Goal: Transaction & Acquisition: Purchase product/service

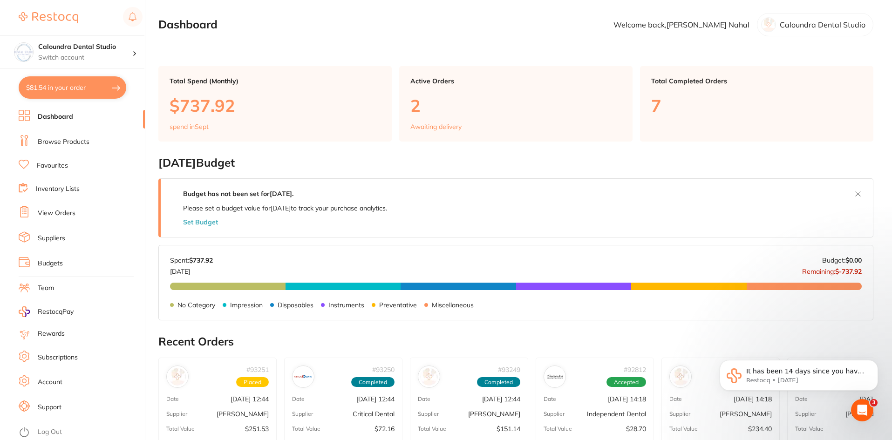
click at [55, 143] on link "Browse Products" at bounding box center [64, 141] width 52 height 9
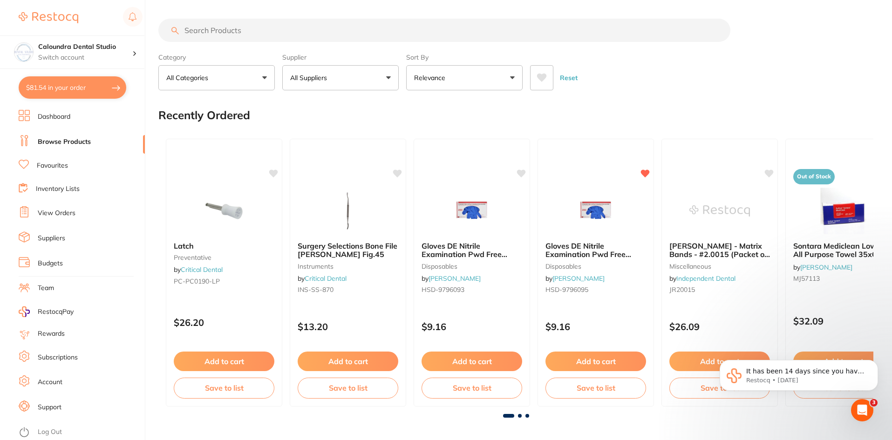
click at [225, 33] on input "search" at bounding box center [444, 30] width 572 height 23
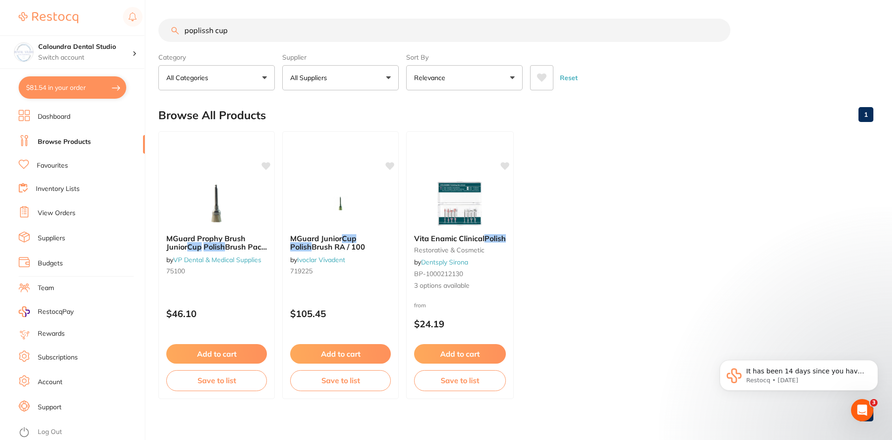
click at [372, 78] on button "All Suppliers" at bounding box center [340, 77] width 116 height 25
click at [237, 34] on input "poplissh cup" at bounding box center [444, 30] width 572 height 23
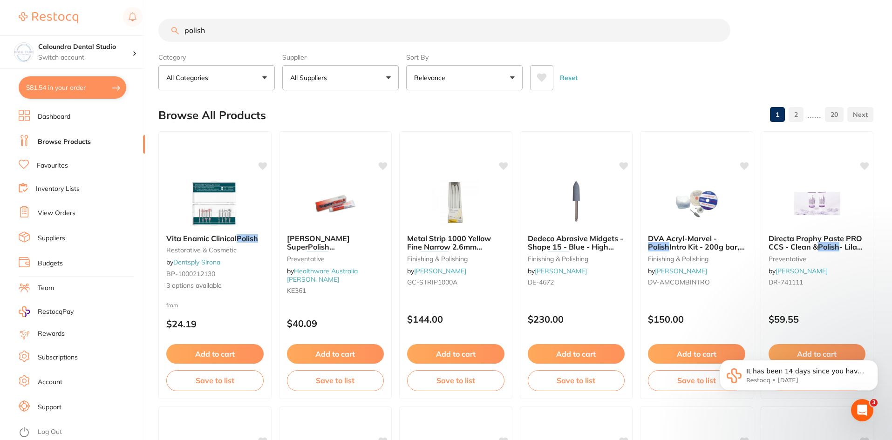
click at [312, 75] on p "All Suppliers" at bounding box center [310, 77] width 41 height 9
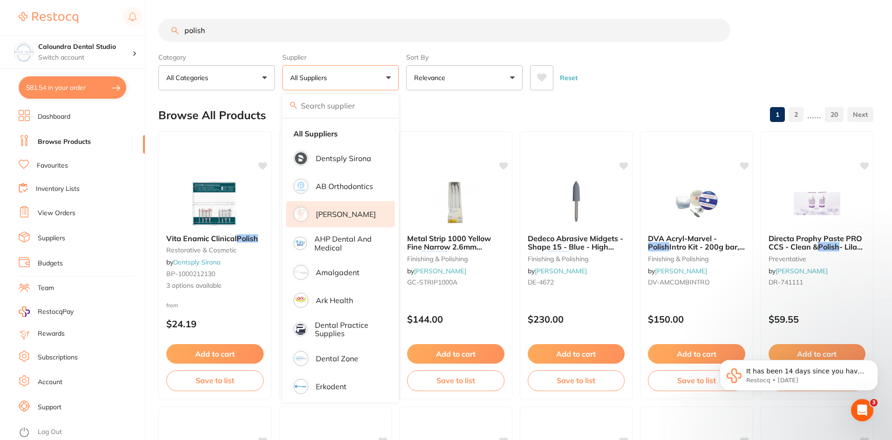
click at [352, 216] on p "[PERSON_NAME]" at bounding box center [346, 214] width 60 height 8
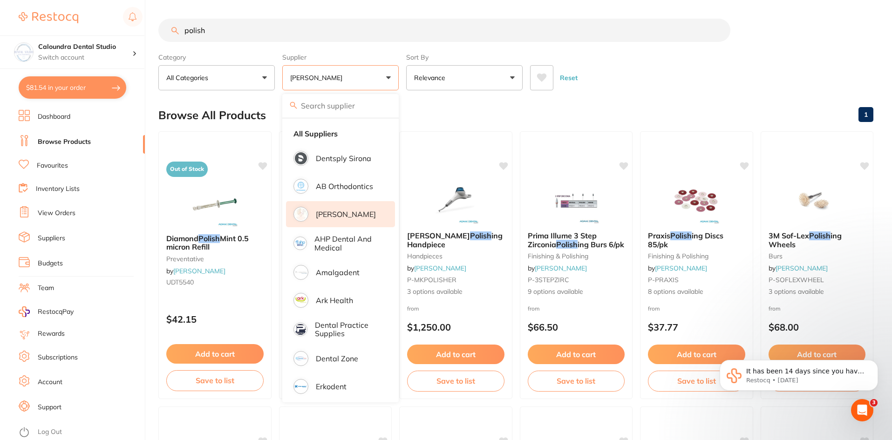
click at [216, 30] on input "polish" at bounding box center [444, 30] width 572 height 23
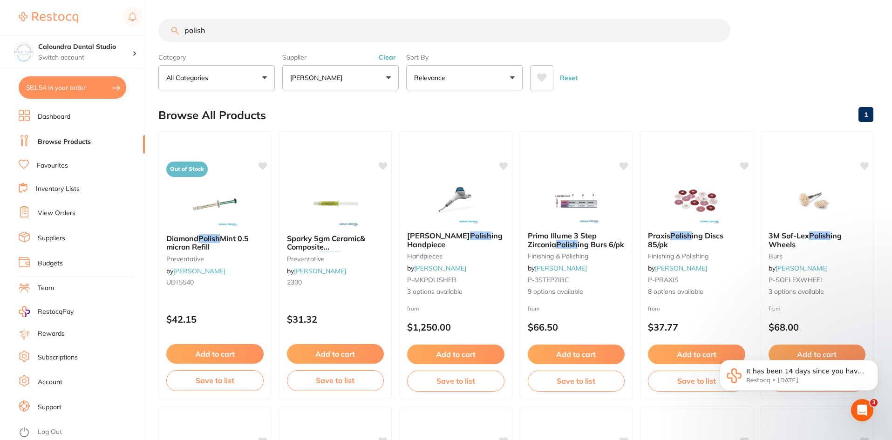
click at [345, 81] on button "[PERSON_NAME]" at bounding box center [340, 77] width 116 height 25
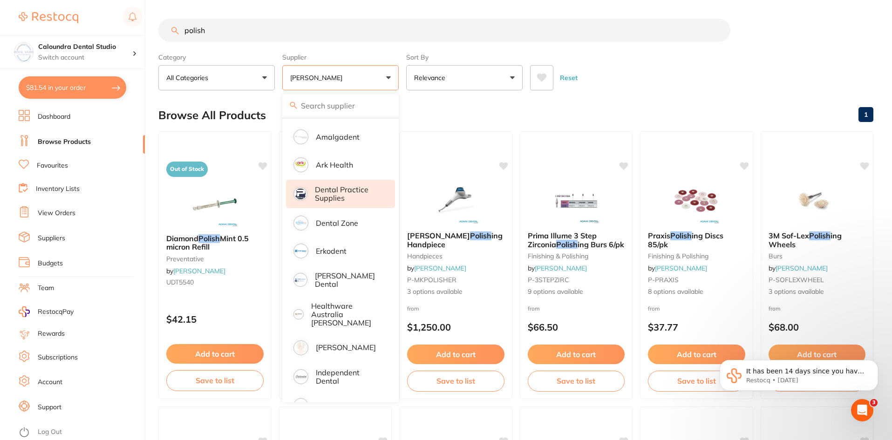
scroll to position [140, 0]
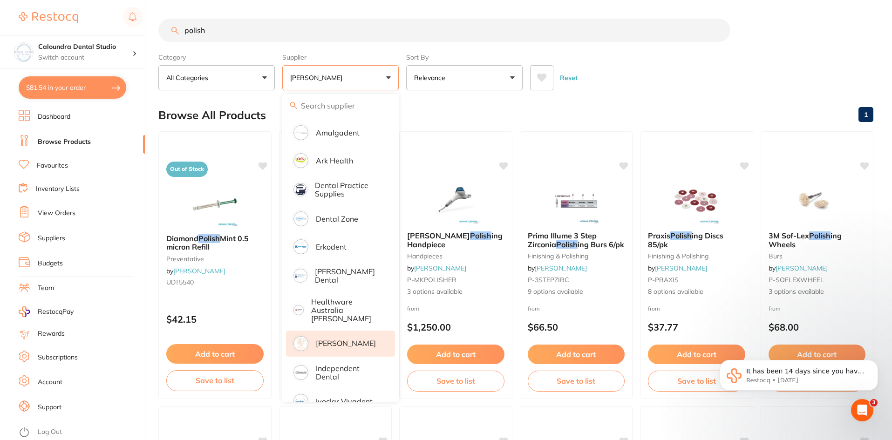
click at [338, 339] on p "[PERSON_NAME]" at bounding box center [346, 343] width 60 height 8
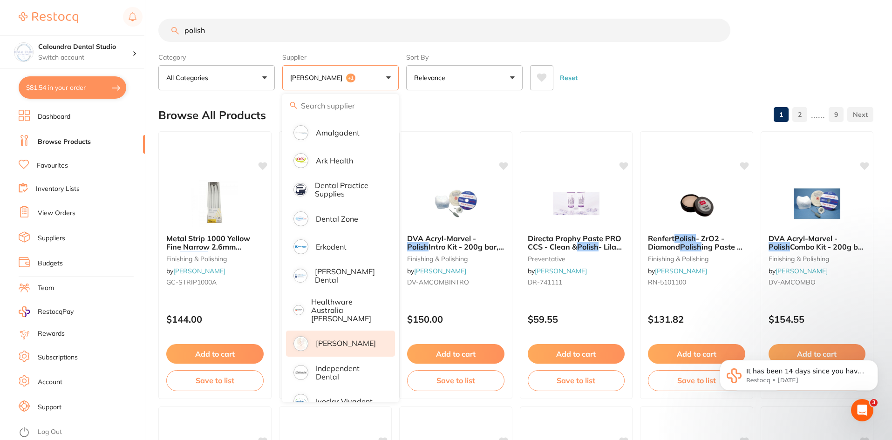
scroll to position [0, 0]
click at [647, 87] on div "Reset" at bounding box center [698, 74] width 336 height 33
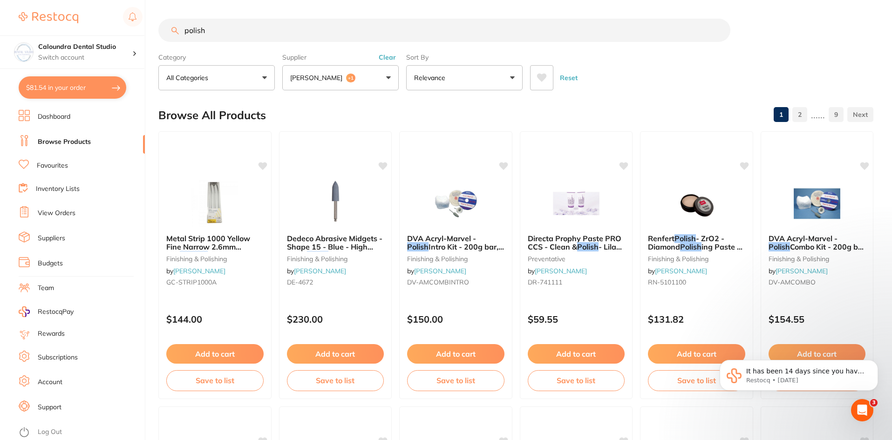
click at [183, 31] on input "polish" at bounding box center [444, 30] width 572 height 23
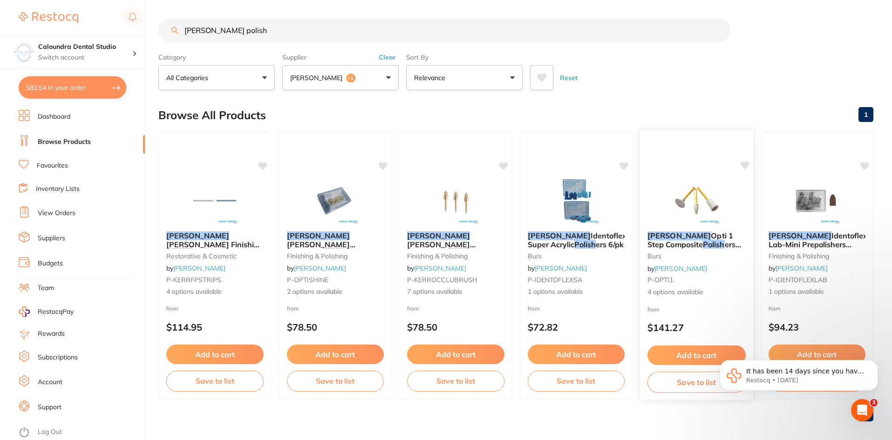
type input "[PERSON_NAME] polish"
click at [690, 241] on span "ers 12/pk" at bounding box center [694, 248] width 94 height 18
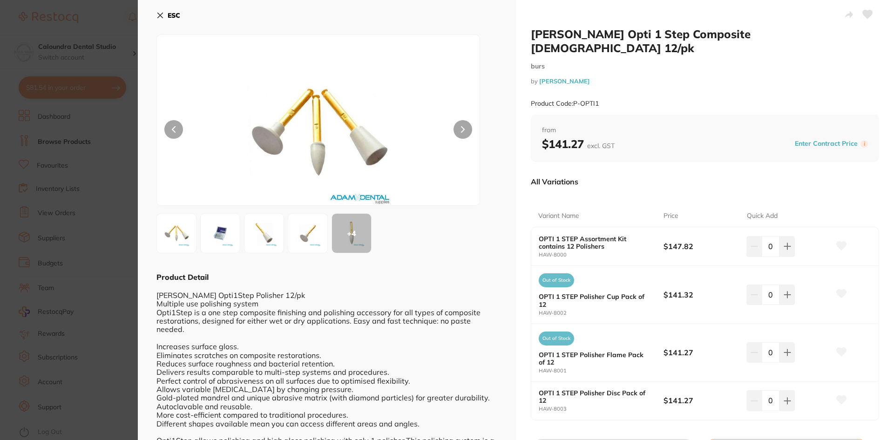
click at [224, 239] on img at bounding box center [221, 234] width 34 height 34
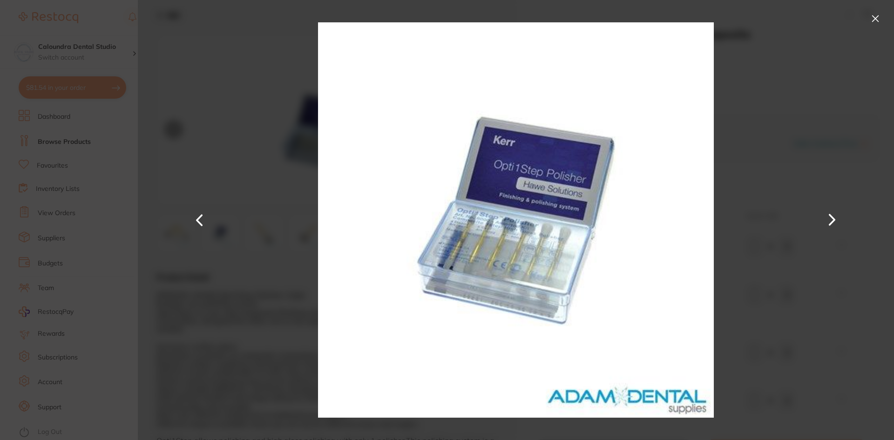
click at [829, 220] on button at bounding box center [832, 220] width 22 height 220
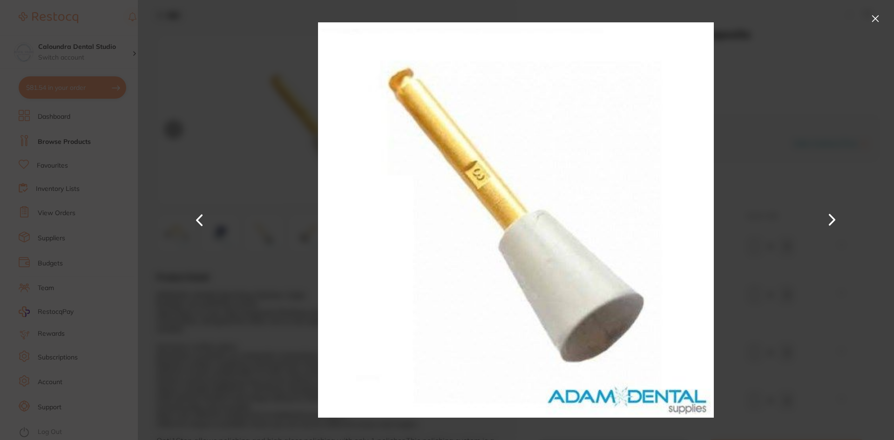
click at [829, 220] on button at bounding box center [832, 220] width 22 height 220
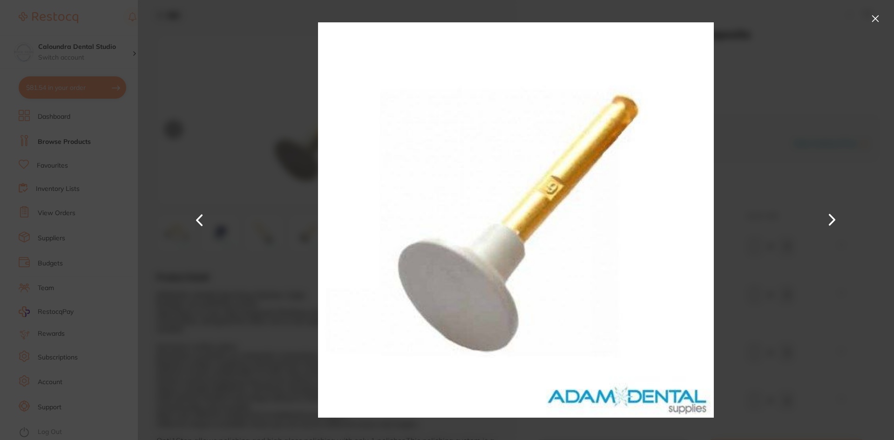
click at [829, 220] on button at bounding box center [832, 220] width 22 height 220
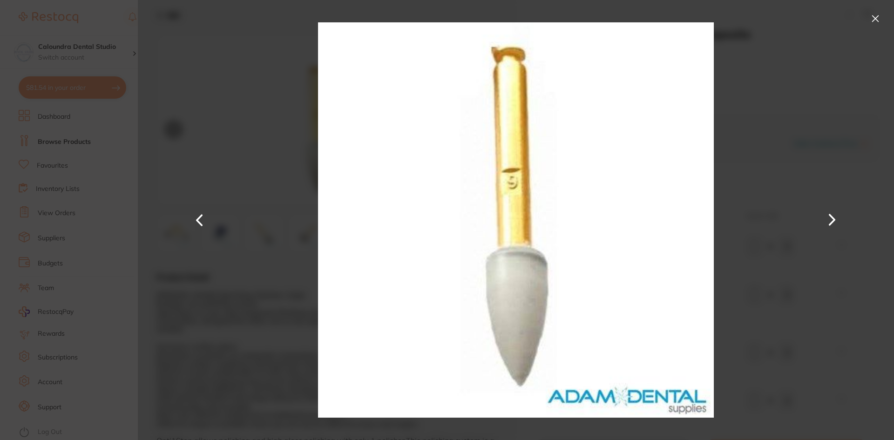
click at [829, 220] on button at bounding box center [832, 220] width 22 height 220
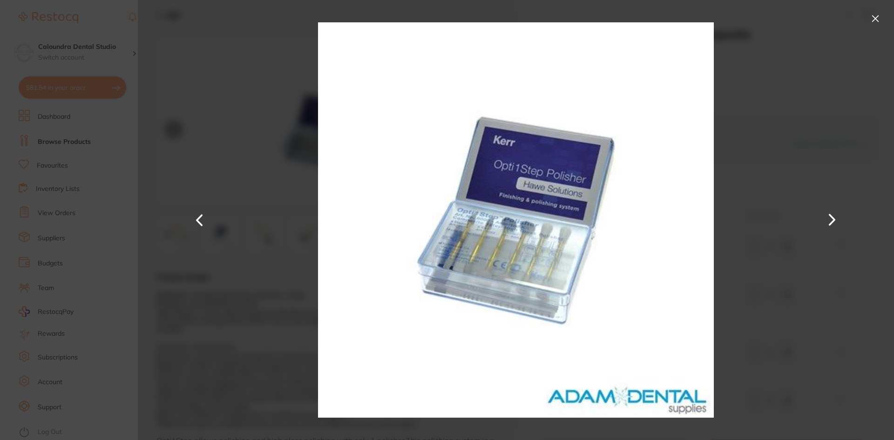
click at [829, 220] on button at bounding box center [832, 220] width 22 height 220
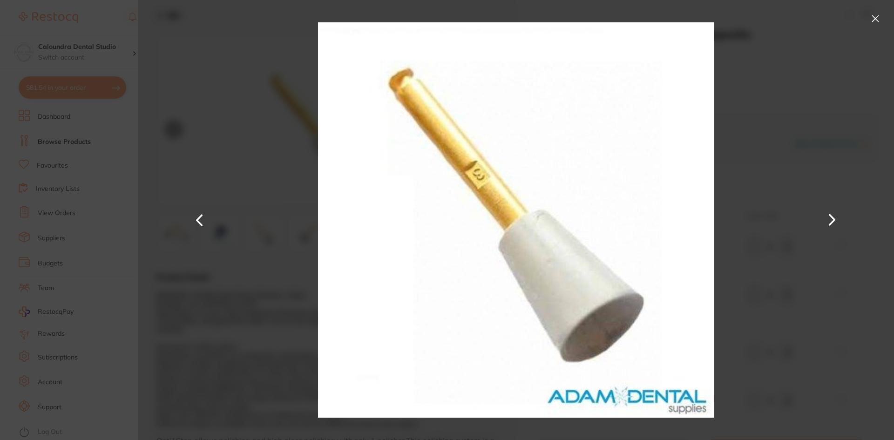
click at [828, 220] on button at bounding box center [832, 220] width 22 height 220
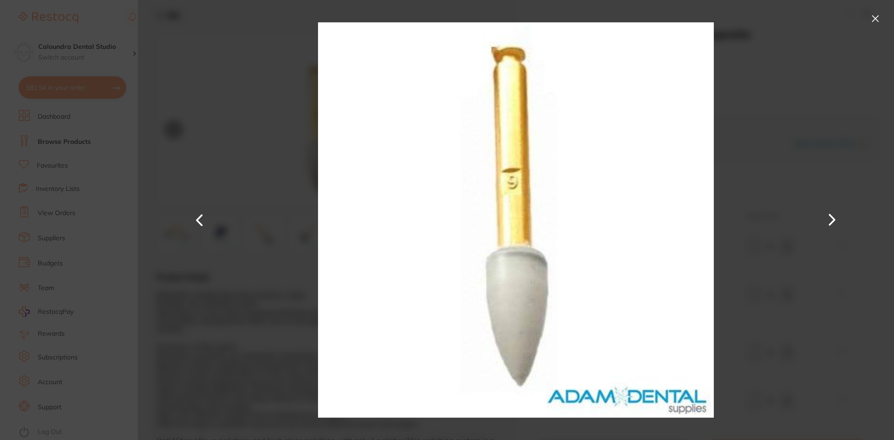
click at [870, 20] on button at bounding box center [875, 18] width 15 height 15
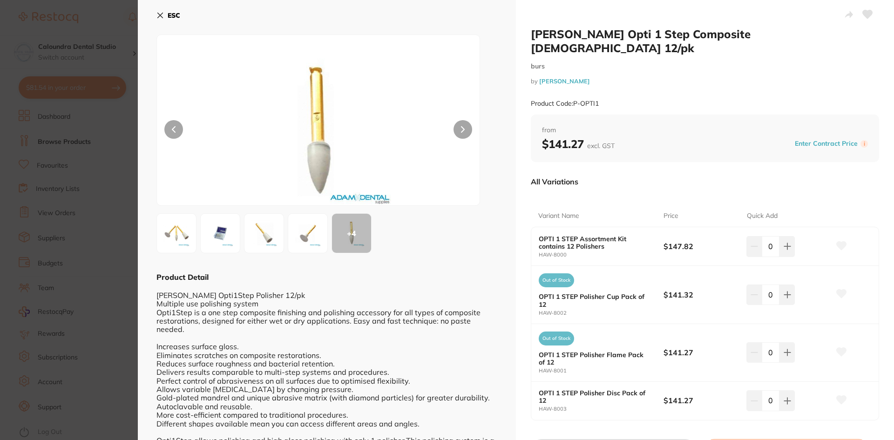
scroll to position [41, 0]
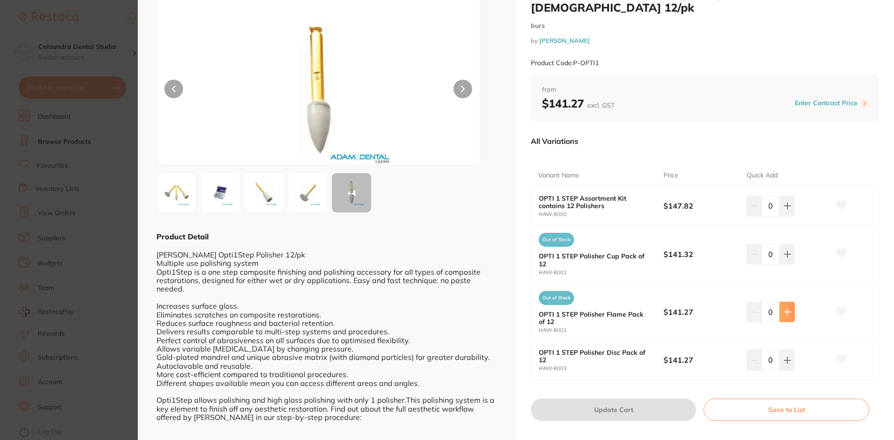
click at [785, 309] on icon at bounding box center [787, 312] width 6 height 6
type input "1"
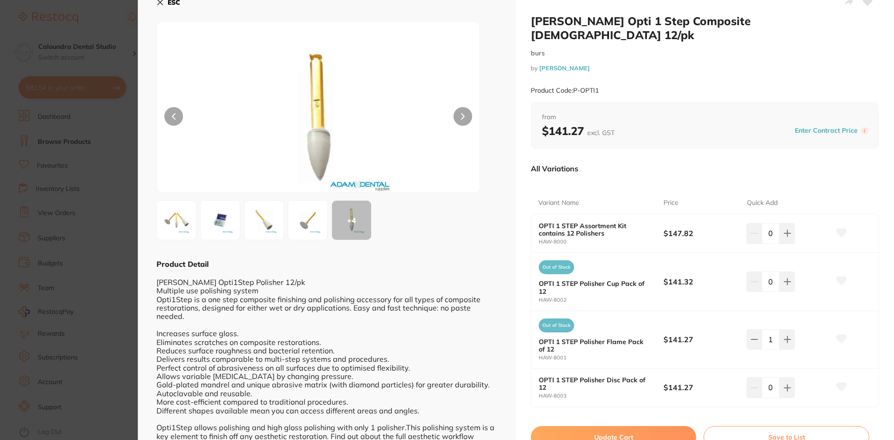
scroll to position [0, 0]
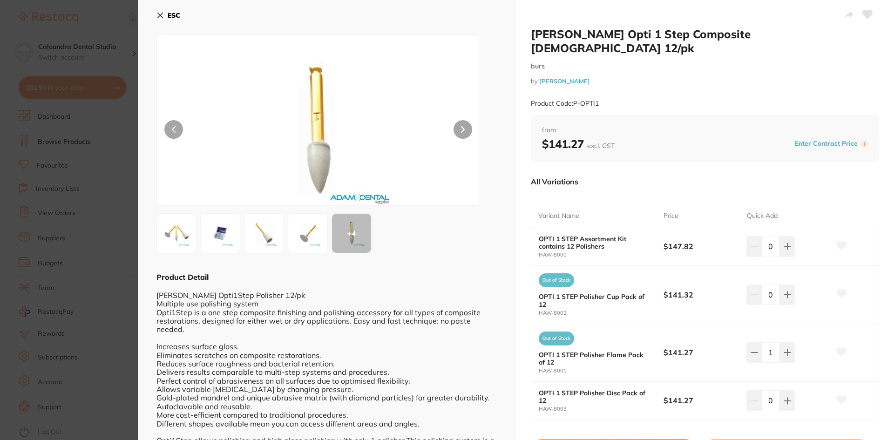
click at [162, 14] on icon at bounding box center [159, 15] width 7 height 7
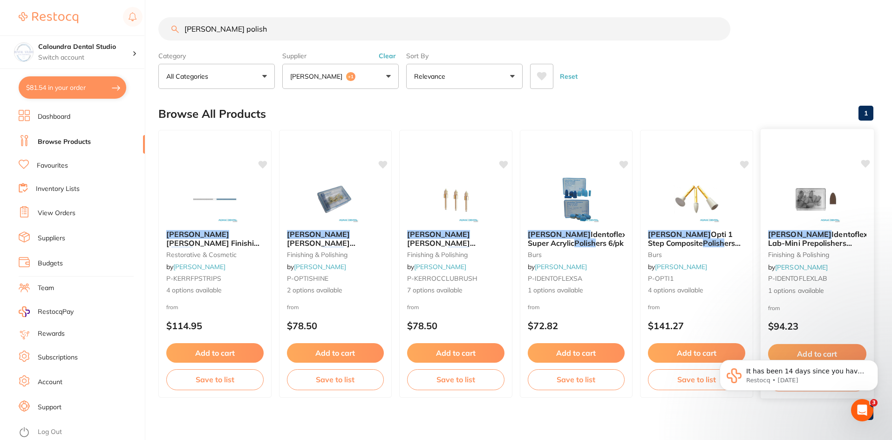
click at [823, 237] on span "Identoflex Lab-Mini Prepolishers 12/pk" at bounding box center [817, 243] width 100 height 27
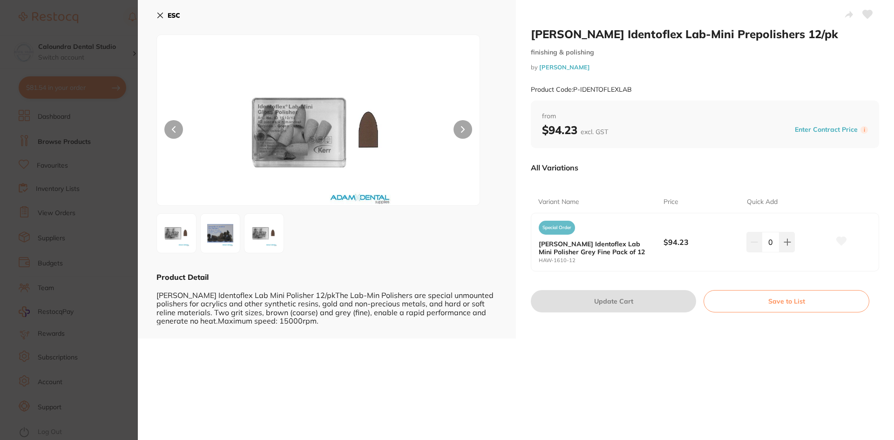
click at [265, 234] on img at bounding box center [264, 234] width 34 height 34
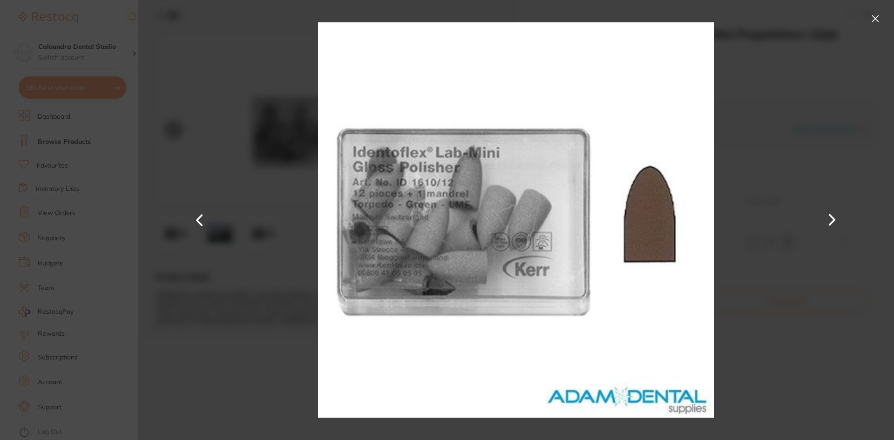
click at [876, 19] on button at bounding box center [875, 18] width 15 height 15
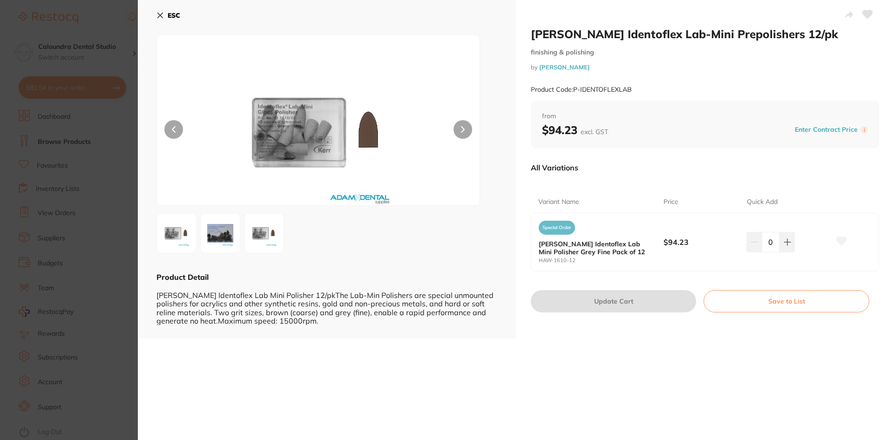
click at [165, 14] on button "ESC" at bounding box center [168, 15] width 24 height 16
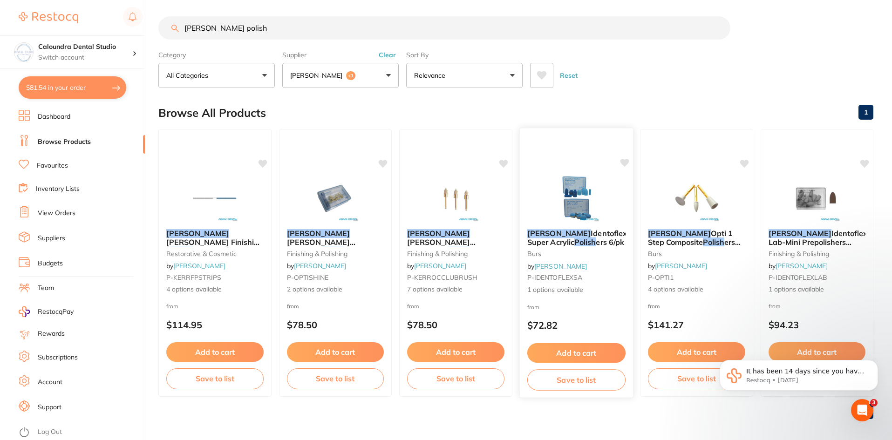
scroll to position [7, 0]
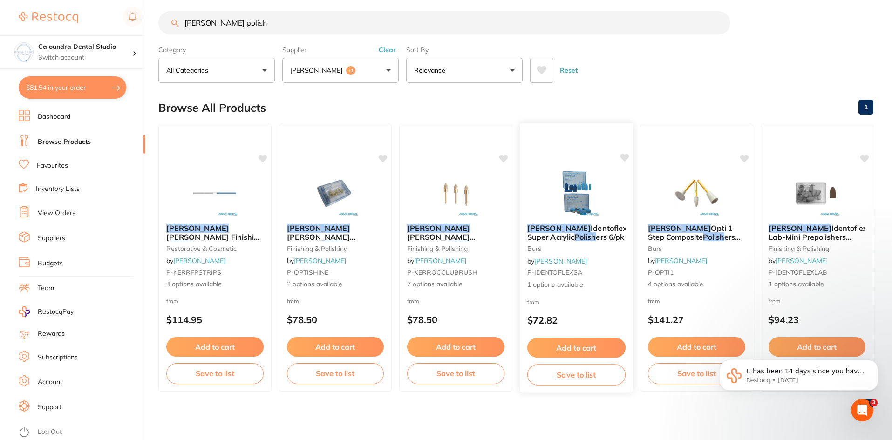
click at [570, 231] on span "Identoflex Super Acrylic" at bounding box center [577, 233] width 100 height 18
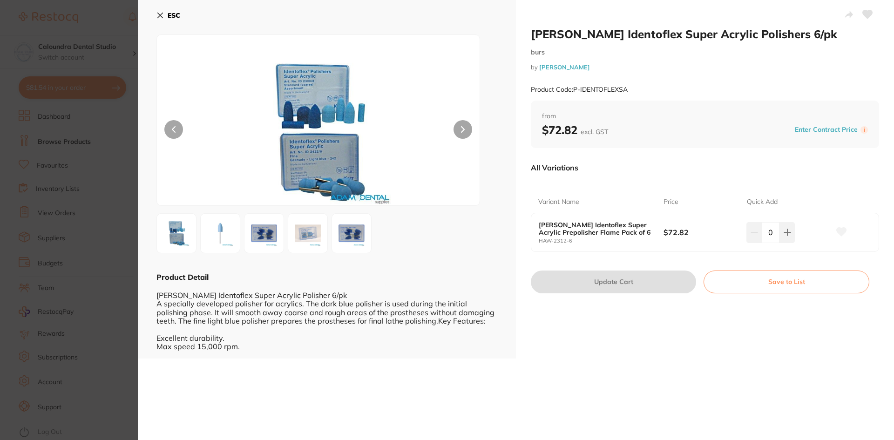
click at [163, 11] on button "ESC" at bounding box center [168, 15] width 24 height 16
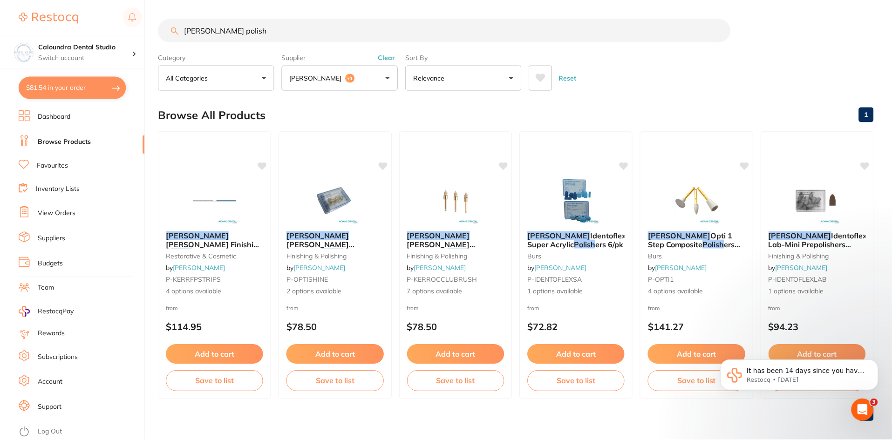
scroll to position [7, 0]
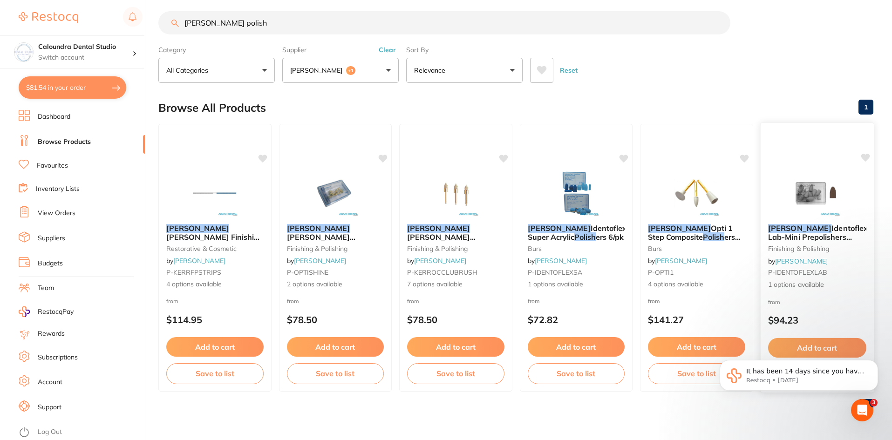
click at [822, 235] on span "Identoflex Lab-Mini Prepolishers 12/pk" at bounding box center [817, 237] width 100 height 27
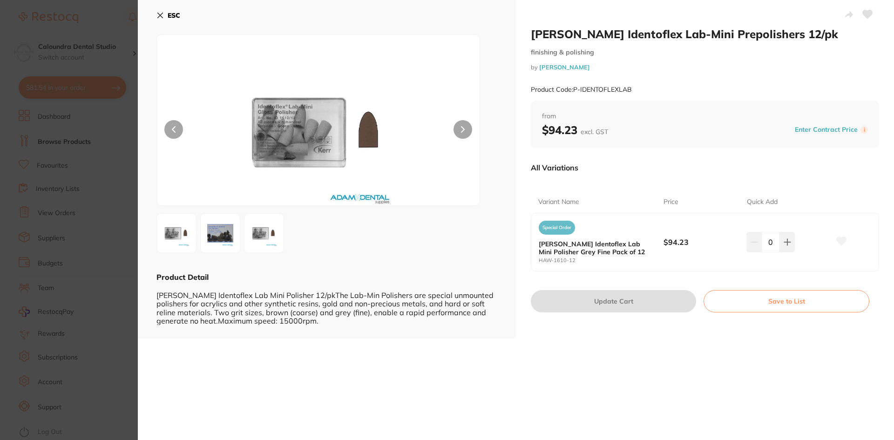
click at [265, 233] on img at bounding box center [264, 234] width 34 height 34
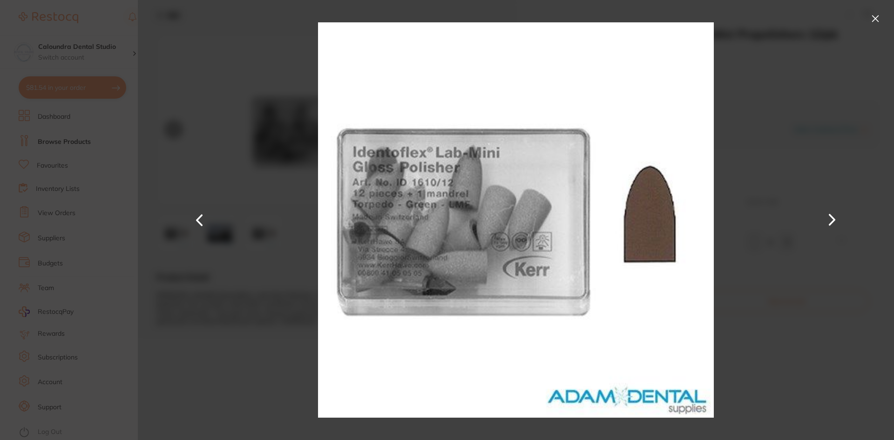
click at [202, 223] on button at bounding box center [200, 220] width 22 height 220
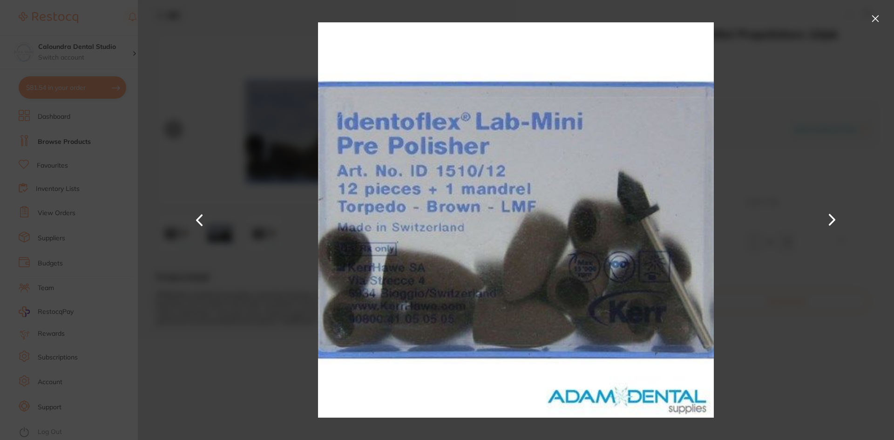
click at [202, 223] on button at bounding box center [200, 220] width 22 height 220
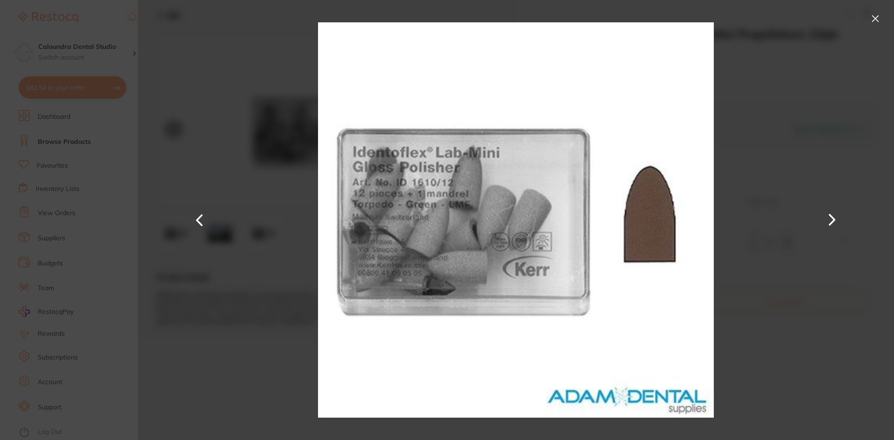
click at [202, 223] on button at bounding box center [200, 220] width 22 height 220
click at [876, 15] on button at bounding box center [875, 18] width 15 height 15
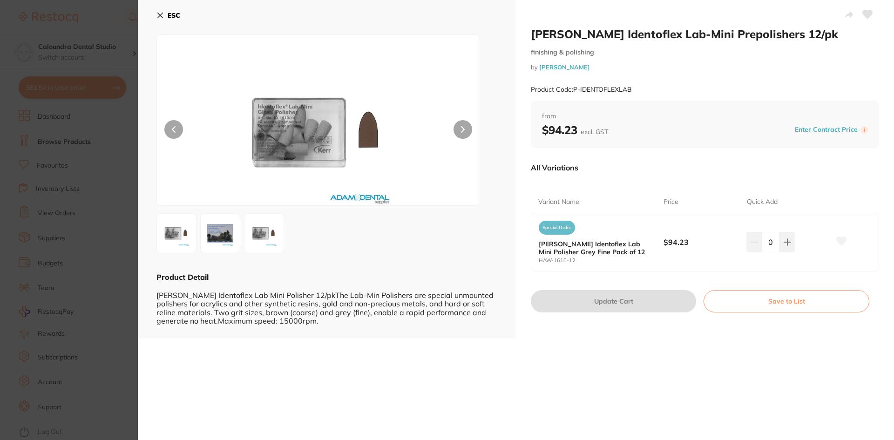
drag, startPoint x: 165, startPoint y: 12, endPoint x: 272, endPoint y: 66, distance: 119.8
click at [165, 13] on button "ESC" at bounding box center [168, 15] width 24 height 16
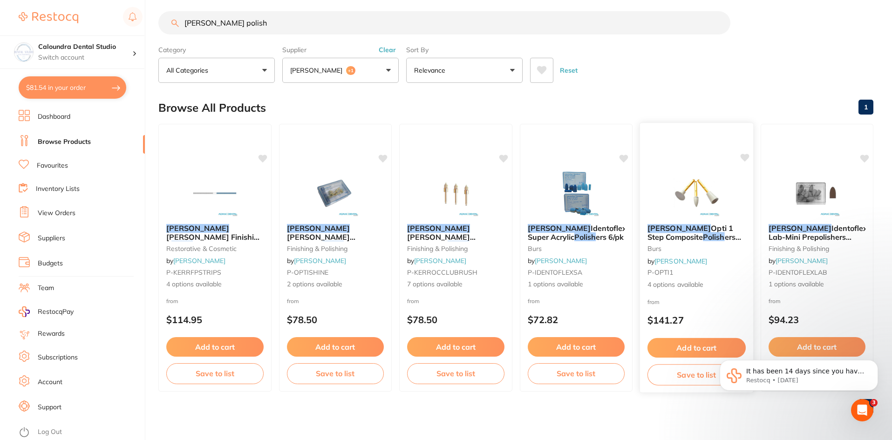
click at [676, 246] on small "burs" at bounding box center [696, 248] width 98 height 7
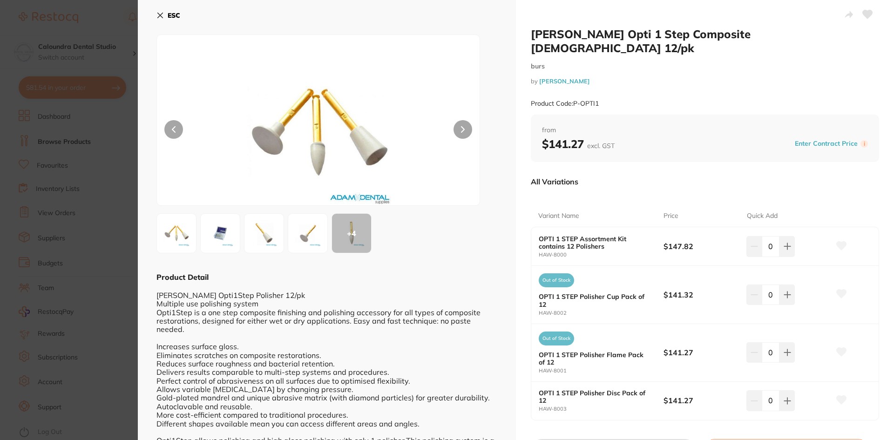
click at [260, 238] on img at bounding box center [264, 234] width 34 height 34
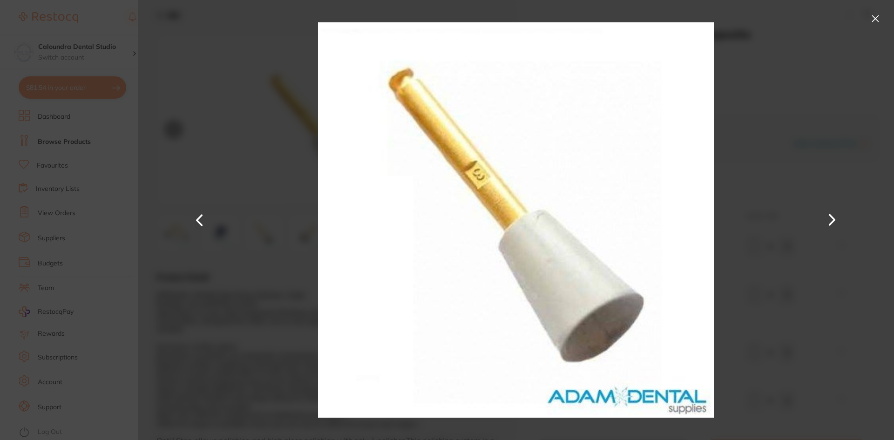
click at [204, 223] on button at bounding box center [200, 220] width 22 height 220
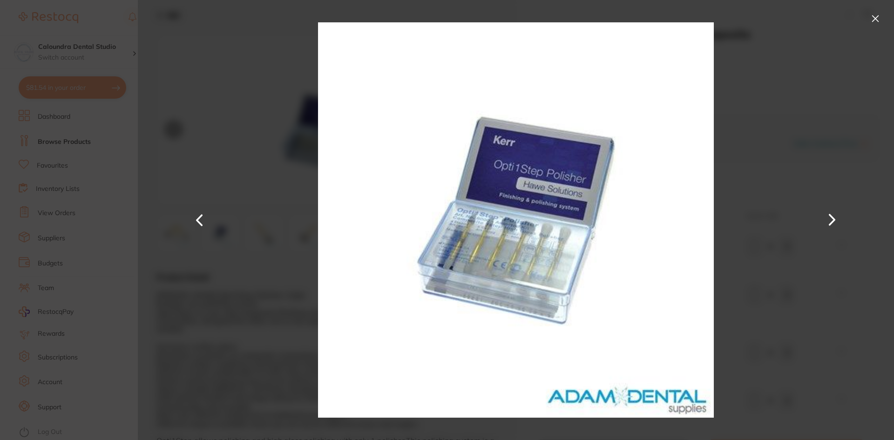
click at [204, 223] on button at bounding box center [200, 220] width 22 height 220
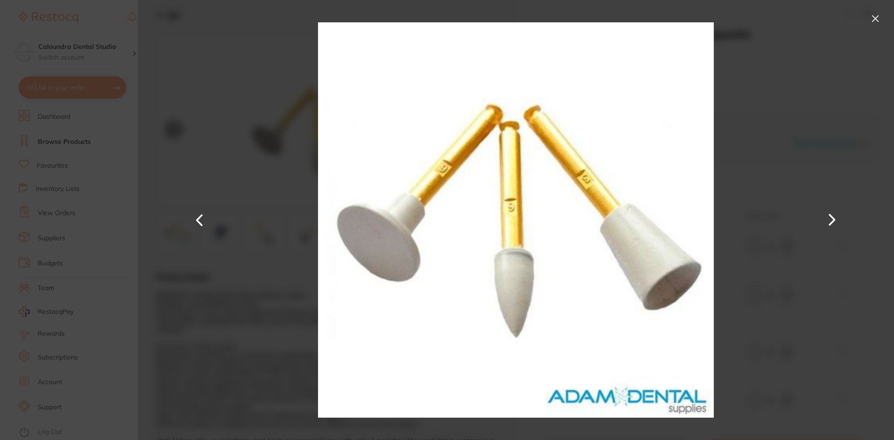
click at [204, 223] on button at bounding box center [200, 220] width 22 height 220
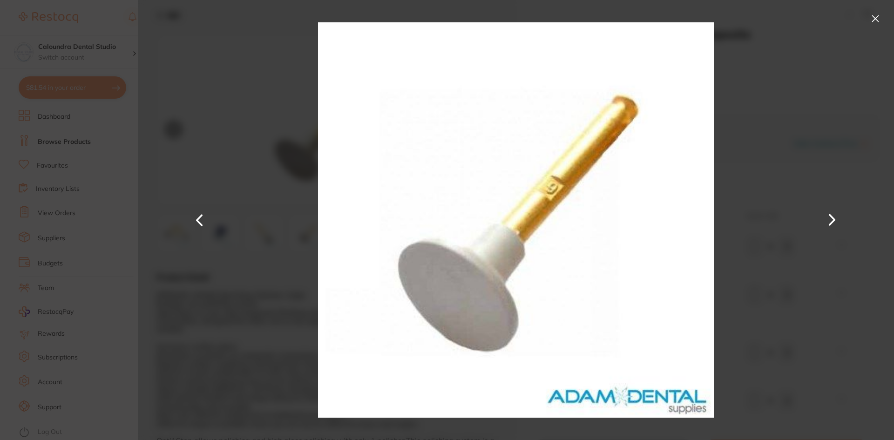
click at [204, 223] on button at bounding box center [200, 220] width 22 height 220
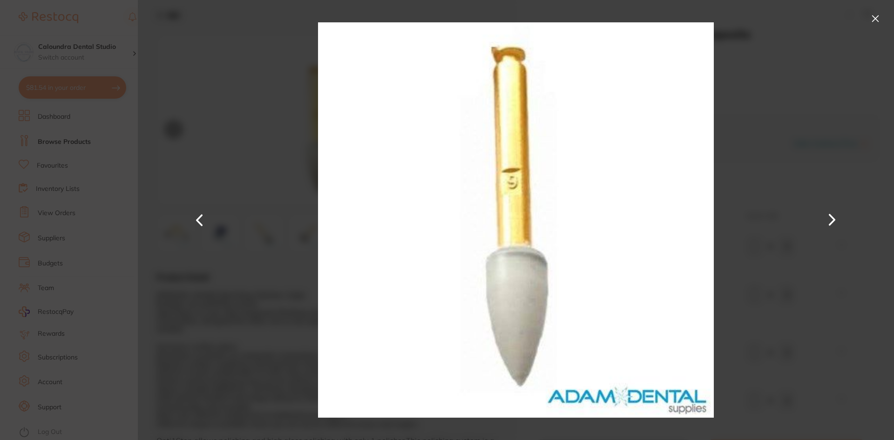
click at [204, 223] on button at bounding box center [200, 220] width 22 height 220
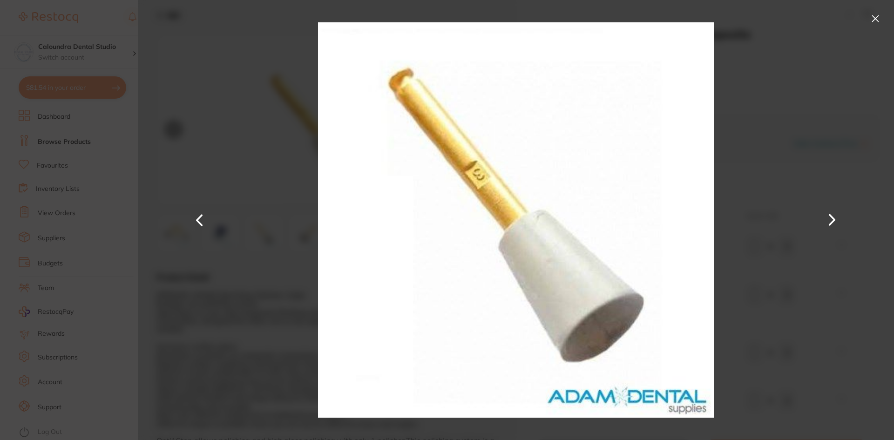
click at [204, 223] on button at bounding box center [200, 220] width 22 height 220
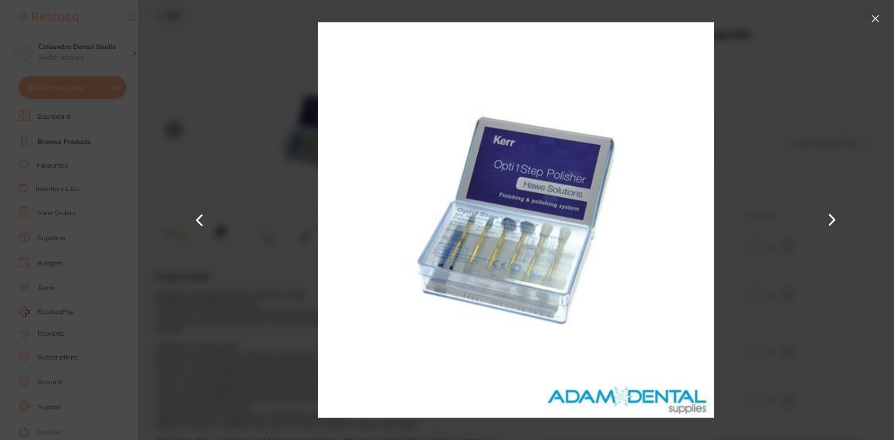
click at [876, 12] on button at bounding box center [875, 18] width 15 height 15
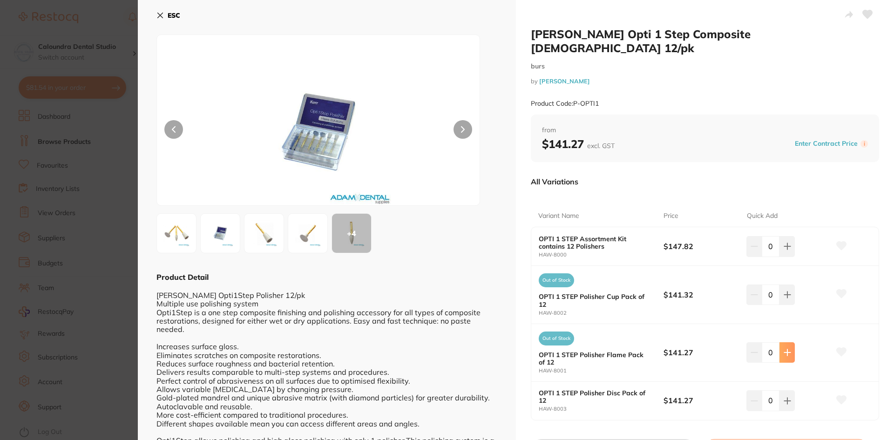
click at [788, 349] on icon at bounding box center [787, 352] width 7 height 7
type input "1"
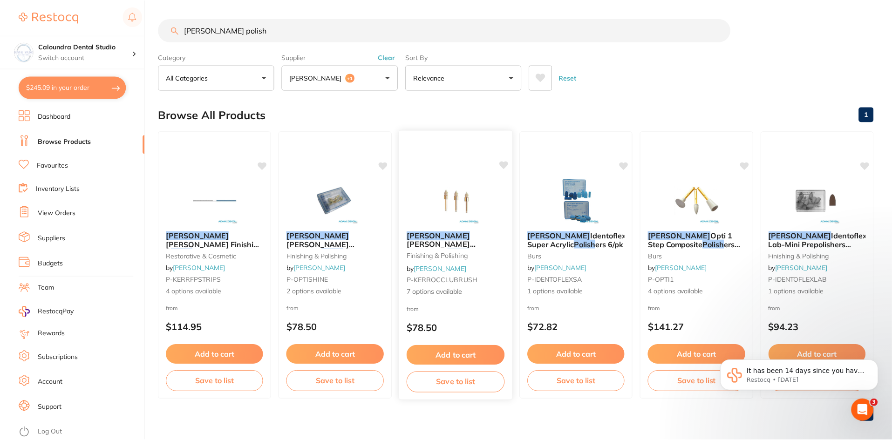
scroll to position [7, 0]
